Goal: Task Accomplishment & Management: Use online tool/utility

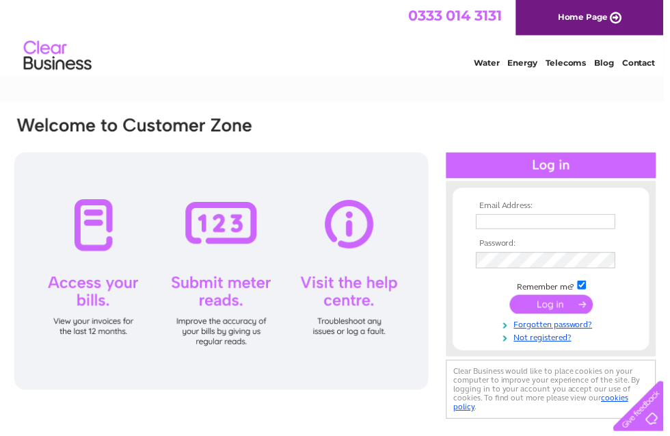
click at [567, 222] on input "text" at bounding box center [551, 223] width 141 height 15
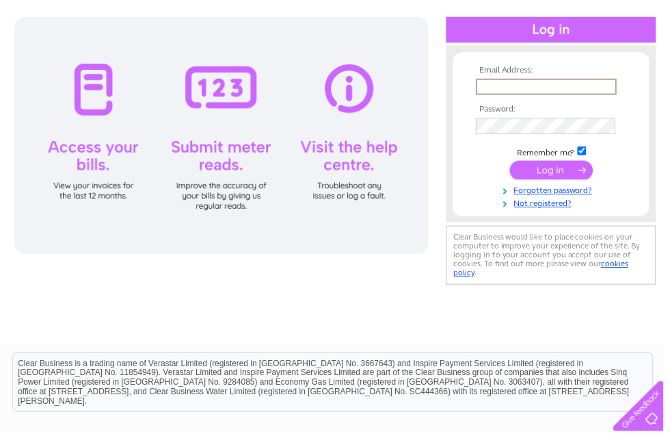
type input "jdias84@hotmail.com"
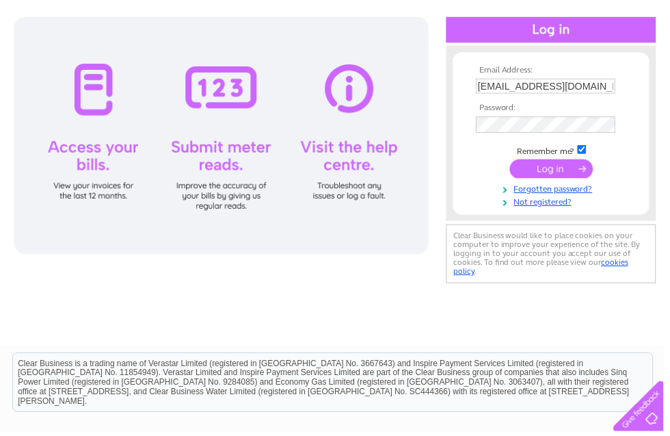
click at [558, 171] on input "submit" at bounding box center [557, 170] width 84 height 19
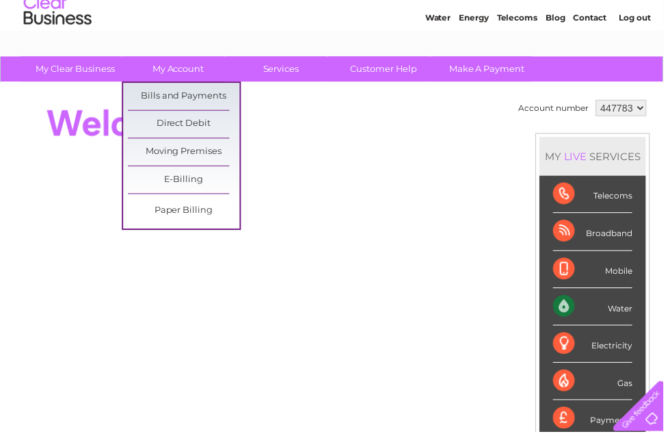
scroll to position [47, 0]
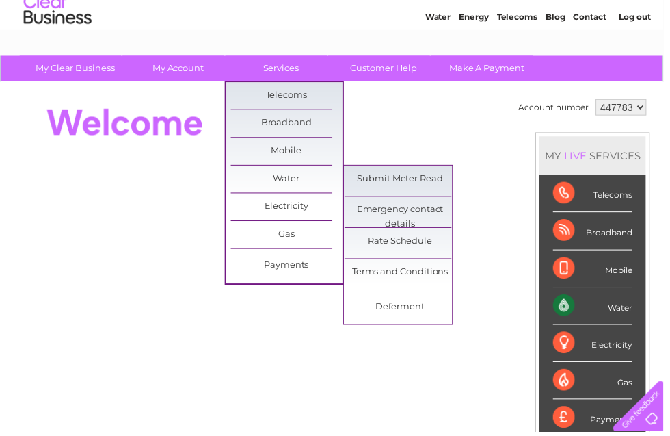
click at [412, 172] on link "Submit Meter Read" at bounding box center [404, 180] width 113 height 27
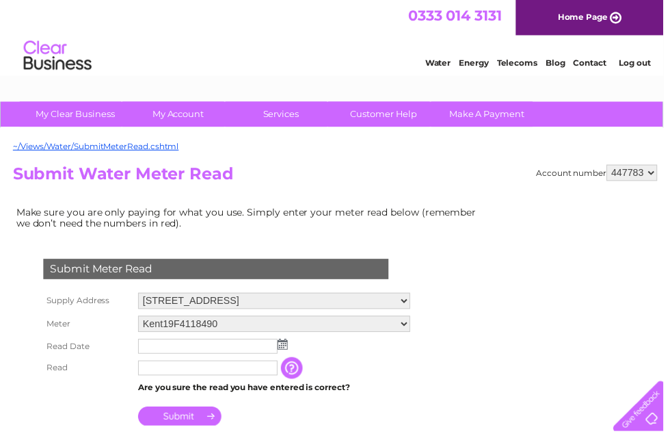
click at [278, 357] on input "text" at bounding box center [210, 349] width 141 height 15
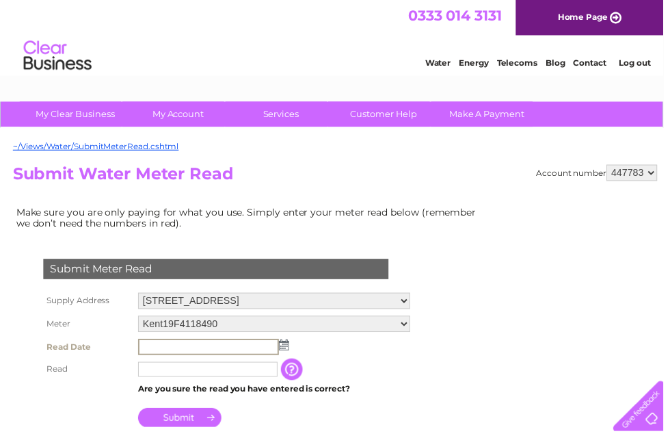
click at [291, 356] on td at bounding box center [277, 350] width 282 height 23
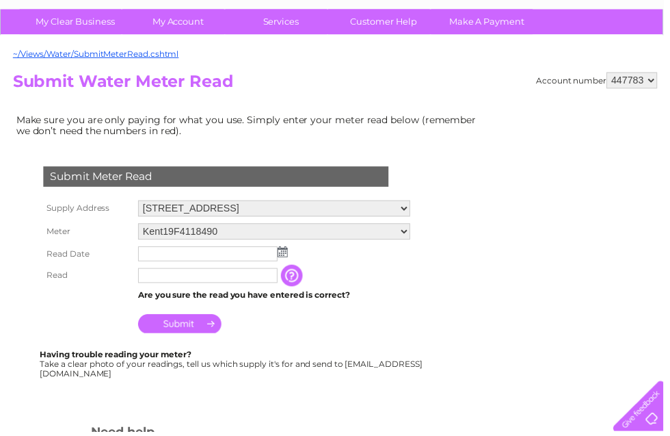
scroll to position [96, 0]
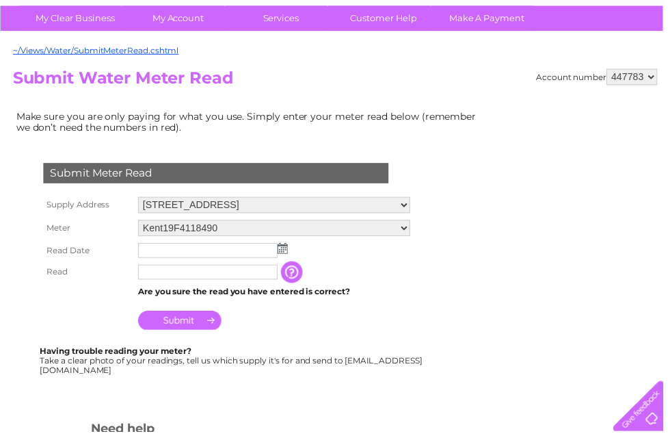
click at [280, 260] on input "text" at bounding box center [210, 253] width 141 height 15
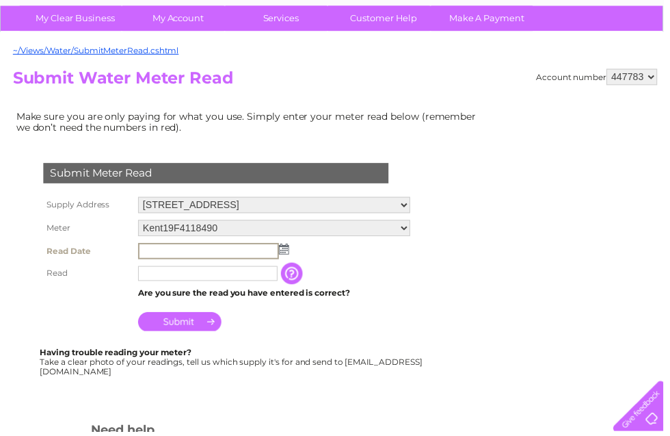
click at [286, 257] on img at bounding box center [287, 251] width 10 height 11
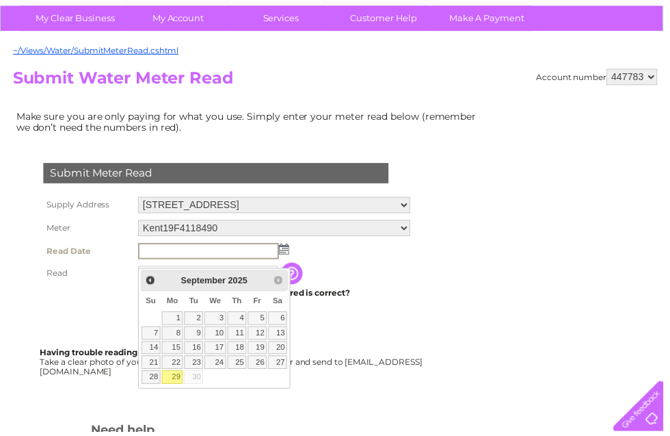
click at [177, 379] on link "29" at bounding box center [174, 381] width 21 height 14
type input "[DATE]"
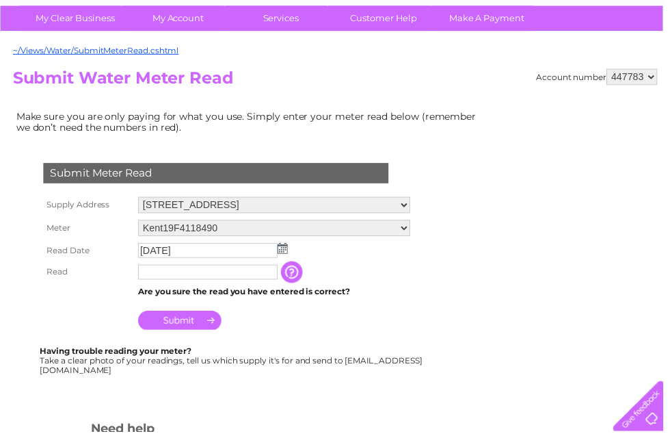
click at [194, 283] on input "text" at bounding box center [210, 275] width 141 height 15
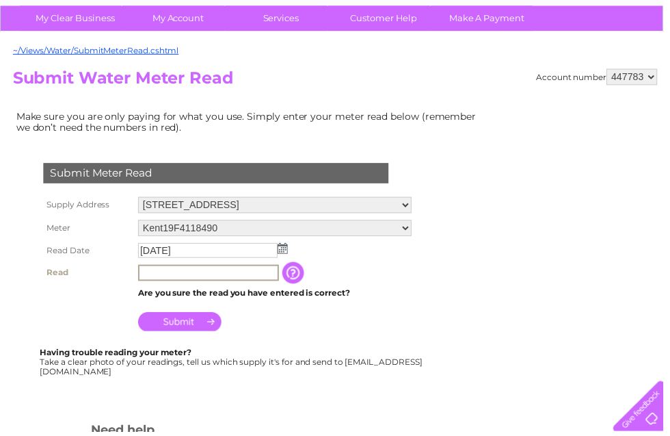
scroll to position [276, 0]
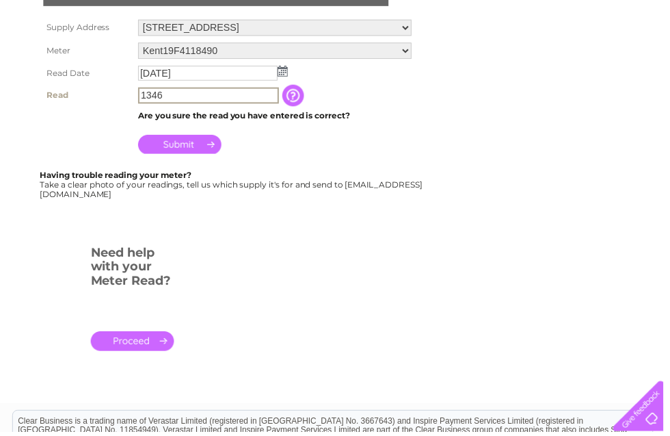
type input "1346"
click at [192, 155] on input "Submit" at bounding box center [182, 145] width 84 height 19
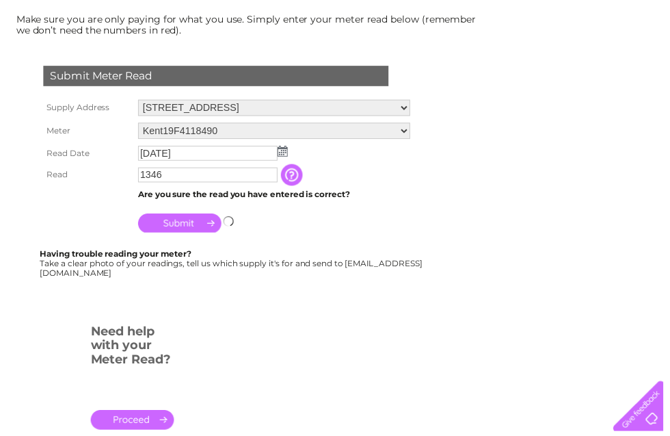
scroll to position [182, 0]
